Goal: Find specific page/section: Find specific page/section

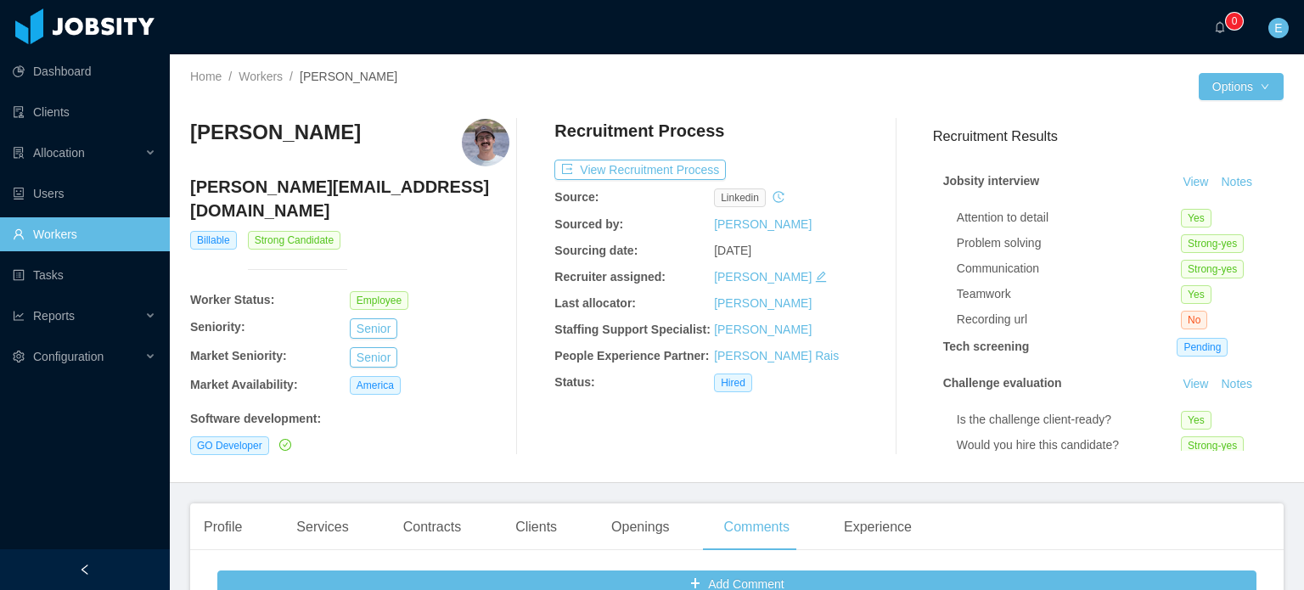
scroll to position [424, 0]
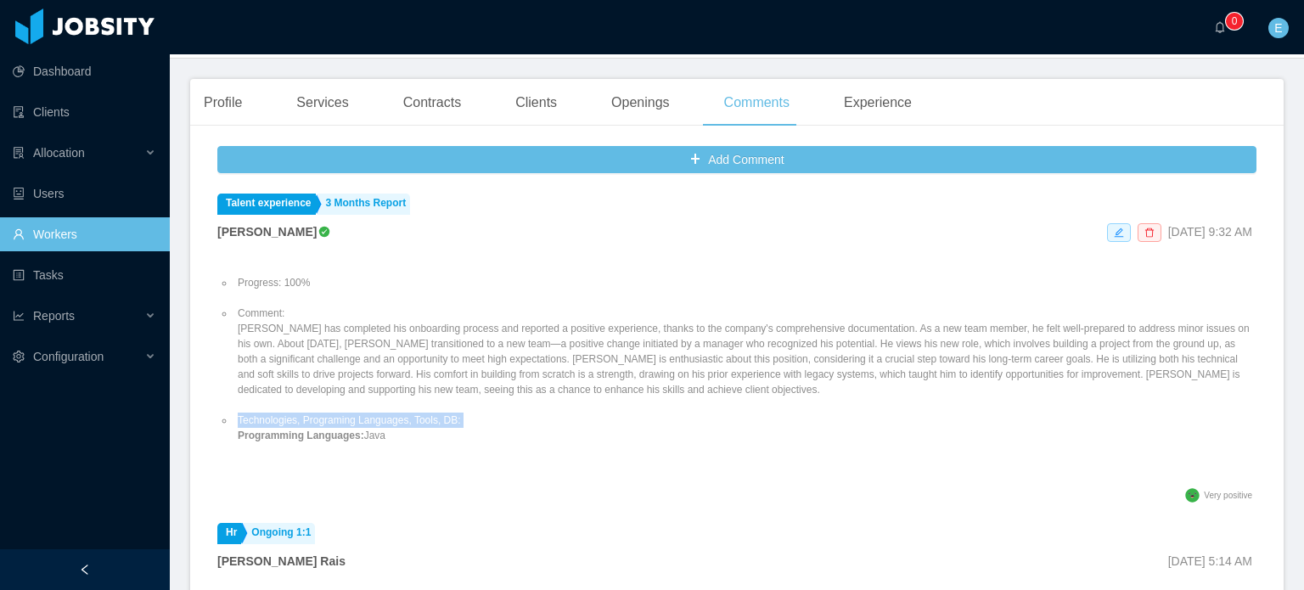
click at [77, 232] on link "Workers" at bounding box center [84, 234] width 143 height 34
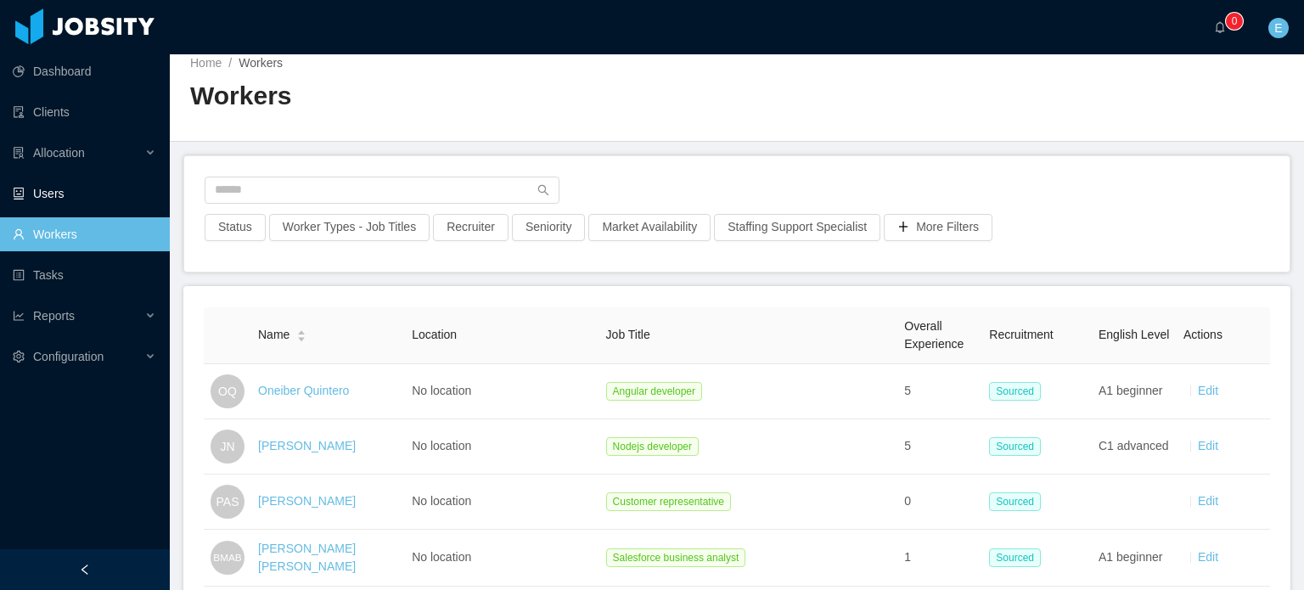
scroll to position [424, 0]
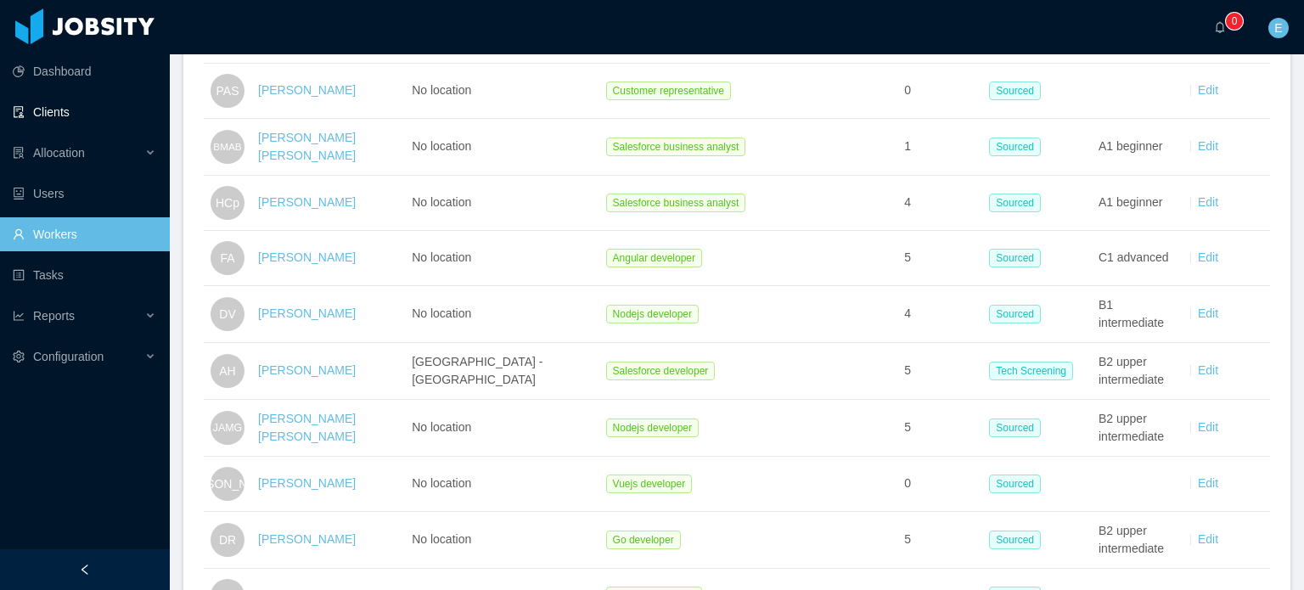
click at [68, 111] on link "Clients" at bounding box center [84, 112] width 143 height 34
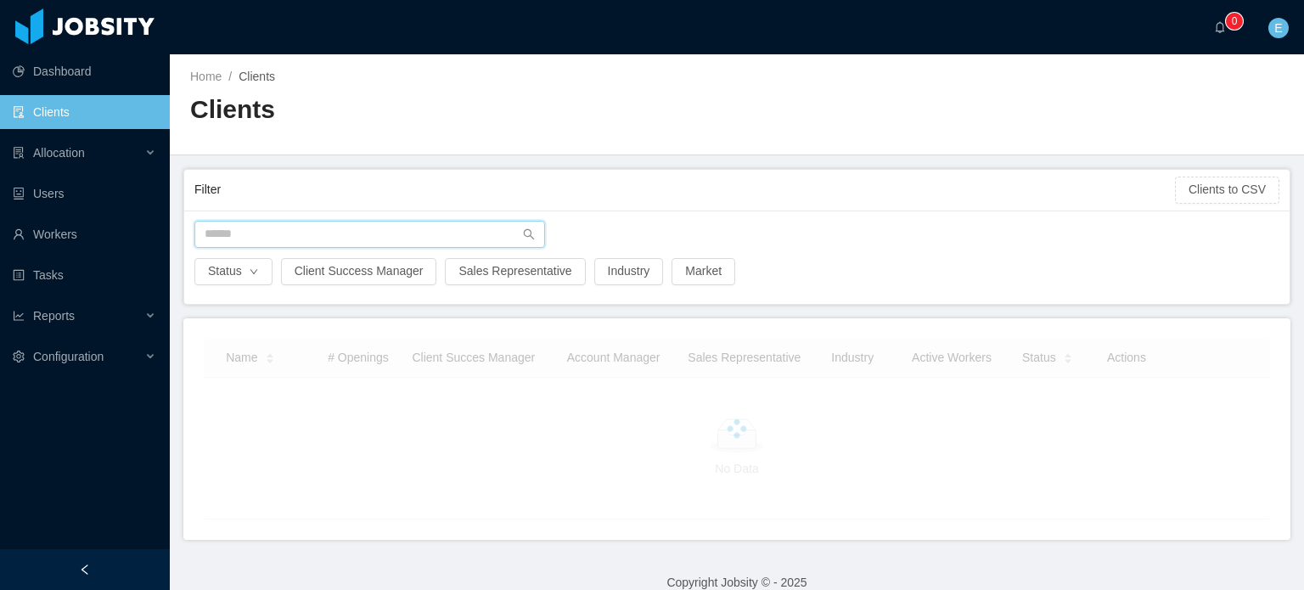
click at [267, 231] on input "text" at bounding box center [369, 234] width 350 height 27
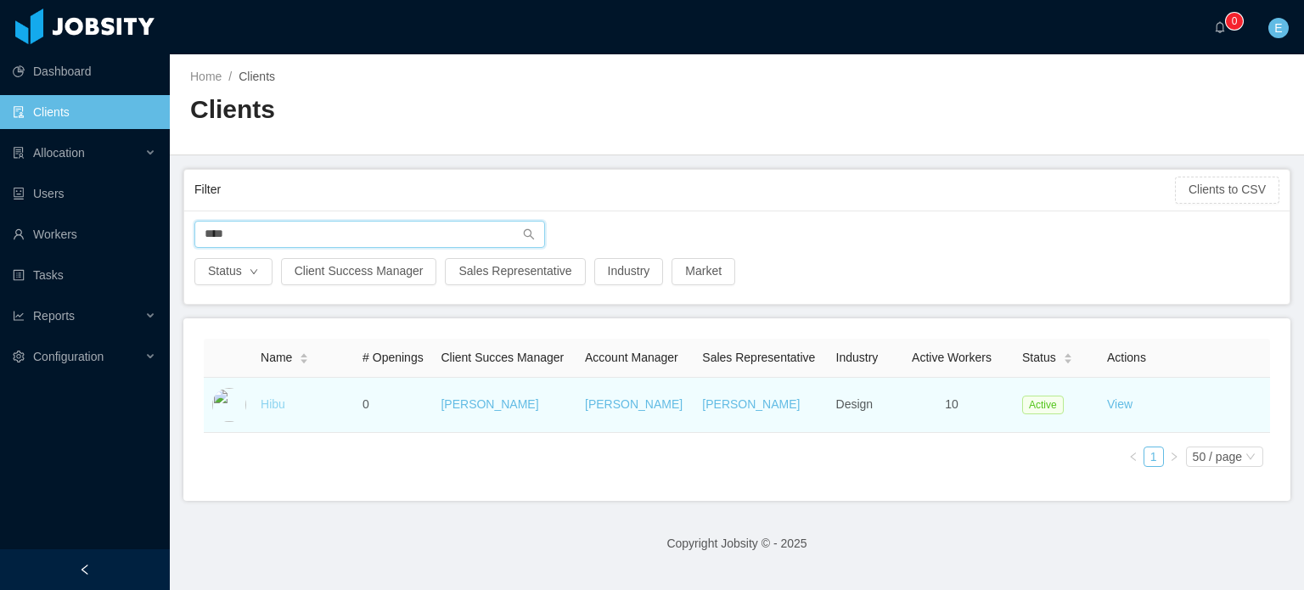
type input "****"
click at [272, 399] on link "Hibu" at bounding box center [273, 404] width 25 height 14
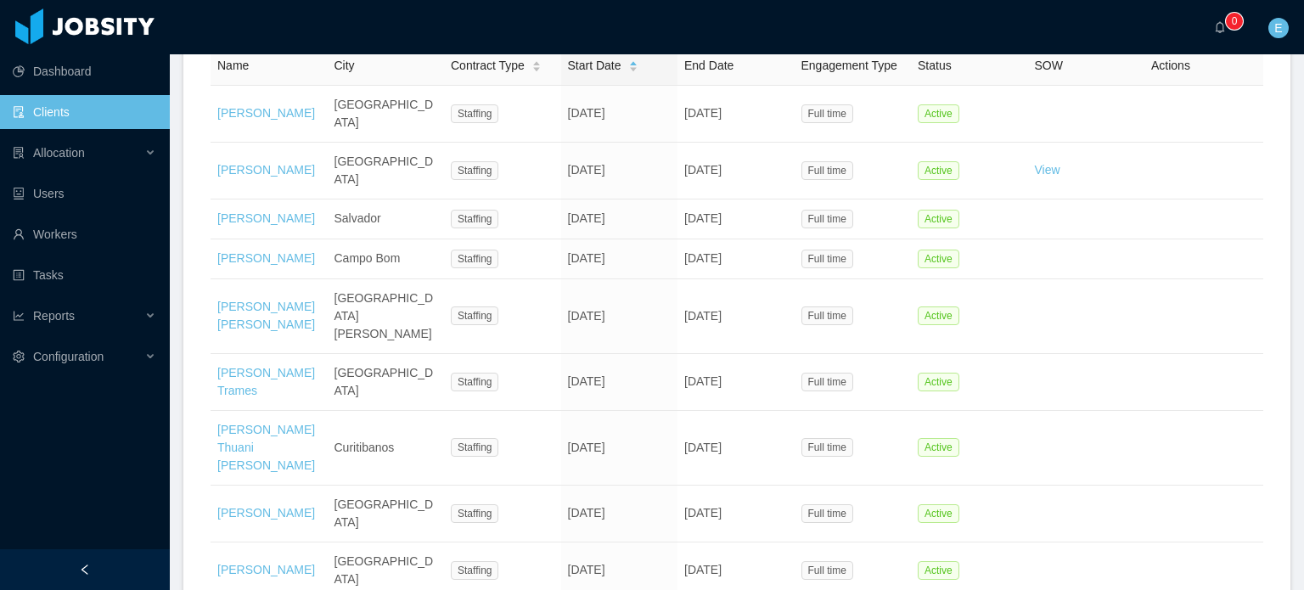
scroll to position [594, 0]
